Goal: Task Accomplishment & Management: Manage account settings

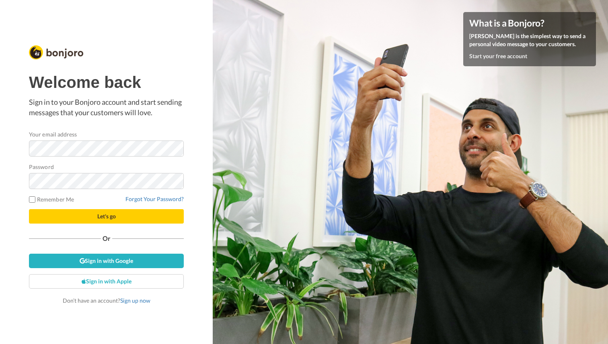
click at [133, 108] on p "Sign in to your Bonjoro account and start sending messages that your customers …" at bounding box center [106, 107] width 155 height 20
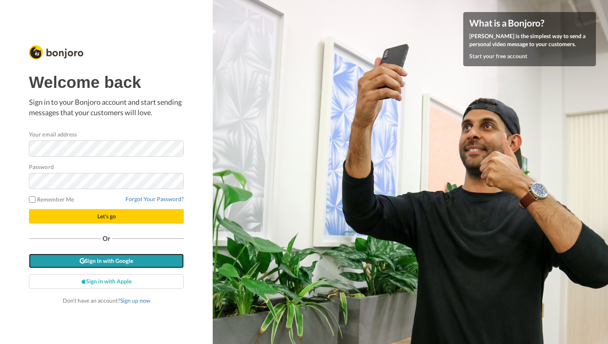
click at [127, 259] on link "Sign in with Google" at bounding box center [106, 261] width 155 height 14
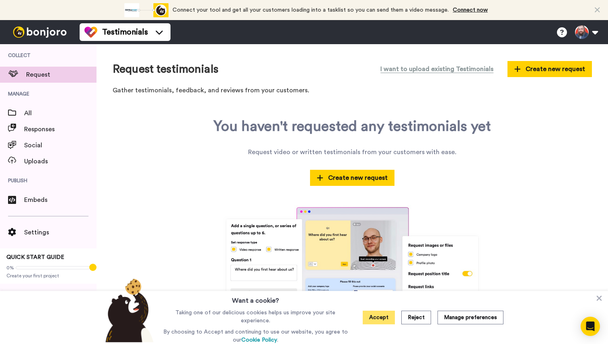
click at [389, 319] on button "Accept" at bounding box center [378, 318] width 32 height 14
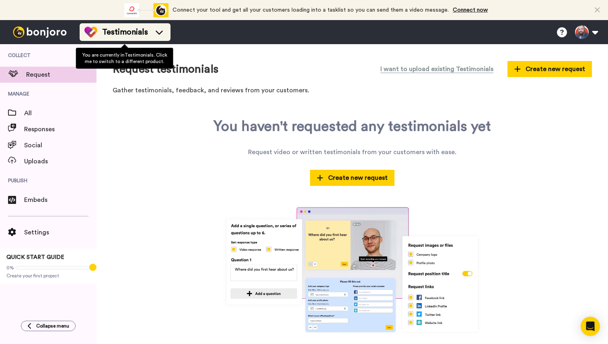
click at [156, 31] on icon at bounding box center [159, 32] width 13 height 8
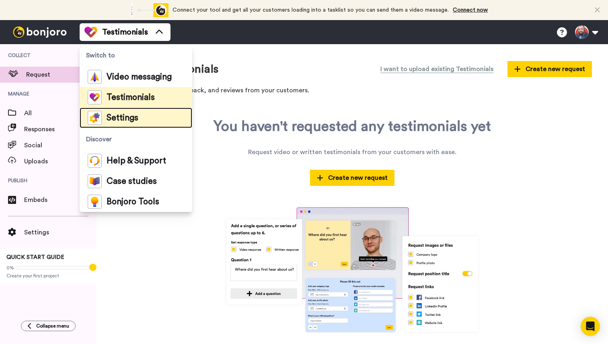
click at [128, 114] on span "Settings" at bounding box center [122, 118] width 32 height 8
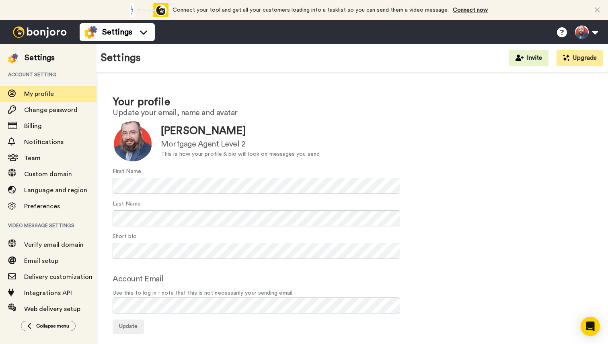
click at [422, 237] on div "Short bio" at bounding box center [352, 246] width 479 height 27
click at [124, 320] on button "Update" at bounding box center [128, 327] width 31 height 14
click at [56, 261] on span "Email setup" at bounding box center [41, 261] width 34 height 6
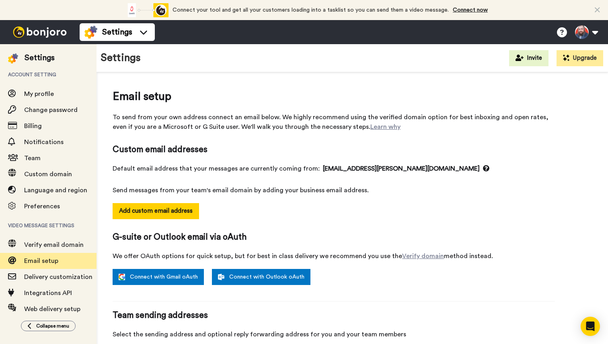
click at [39, 31] on img at bounding box center [40, 32] width 60 height 11
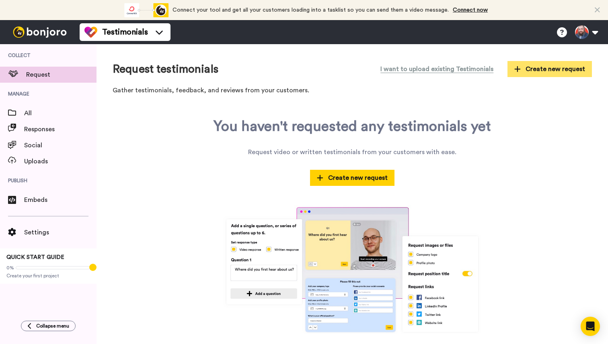
click at [554, 74] on button "Create new request" at bounding box center [549, 69] width 84 height 16
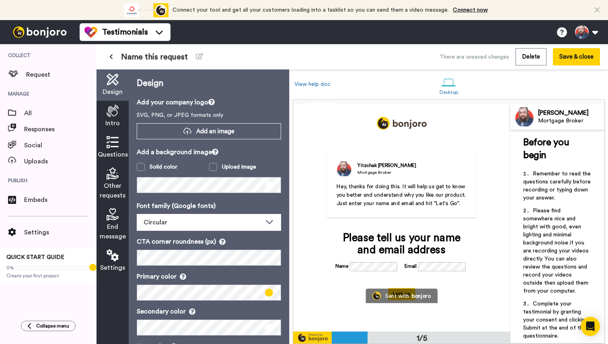
click at [108, 116] on icon at bounding box center [112, 111] width 12 height 12
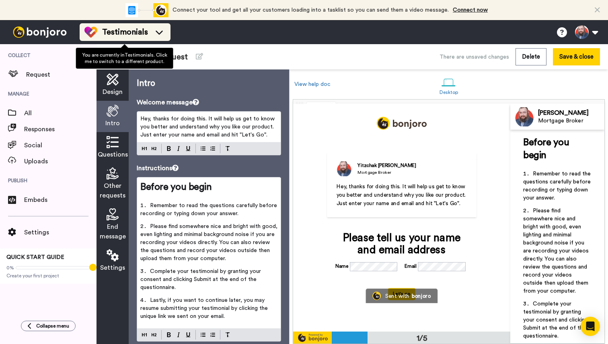
click at [120, 27] on span "Testimonials" at bounding box center [125, 32] width 46 height 11
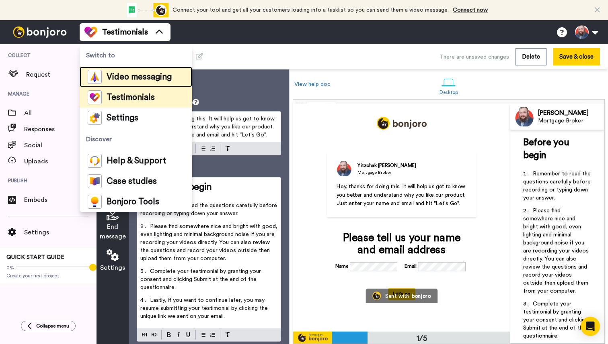
click at [127, 76] on span "Video messaging" at bounding box center [138, 77] width 65 height 8
